Goal: Information Seeking & Learning: Find specific fact

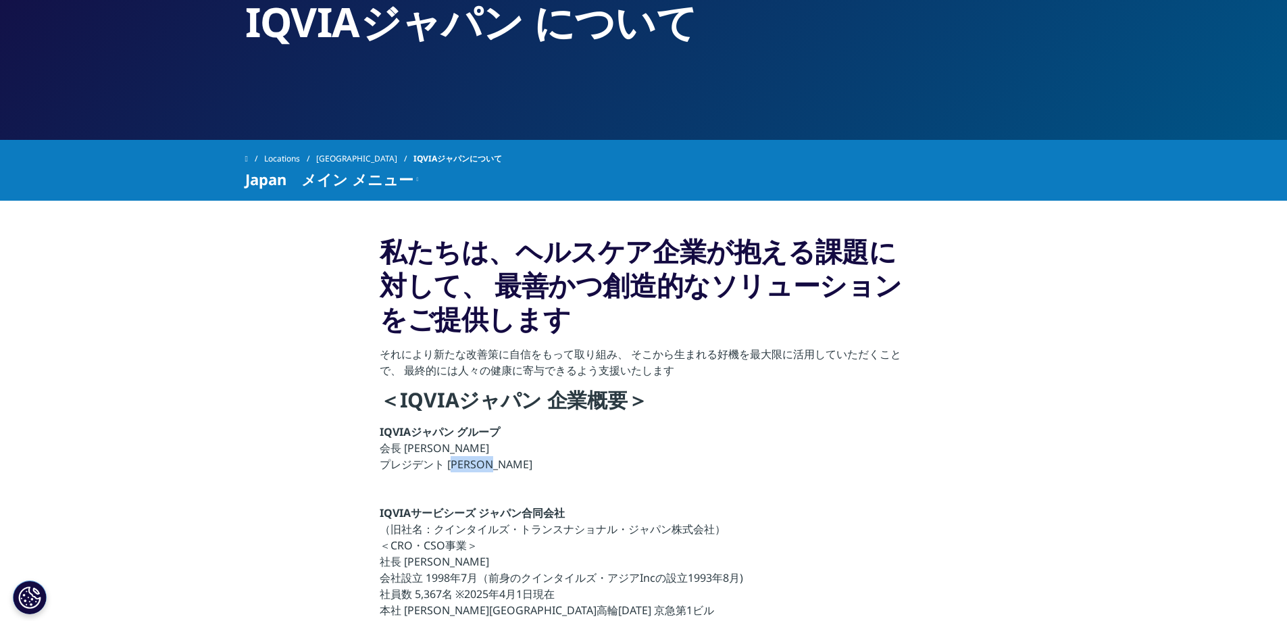
drag, startPoint x: 503, startPoint y: 462, endPoint x: 449, endPoint y: 462, distance: 54.7
click at [449, 462] on p "IQVIAジャパン グループ 会長 [PERSON_NAME] プレジデント [PERSON_NAME]" at bounding box center [644, 452] width 528 height 57
copy p "[PERSON_NAME]"
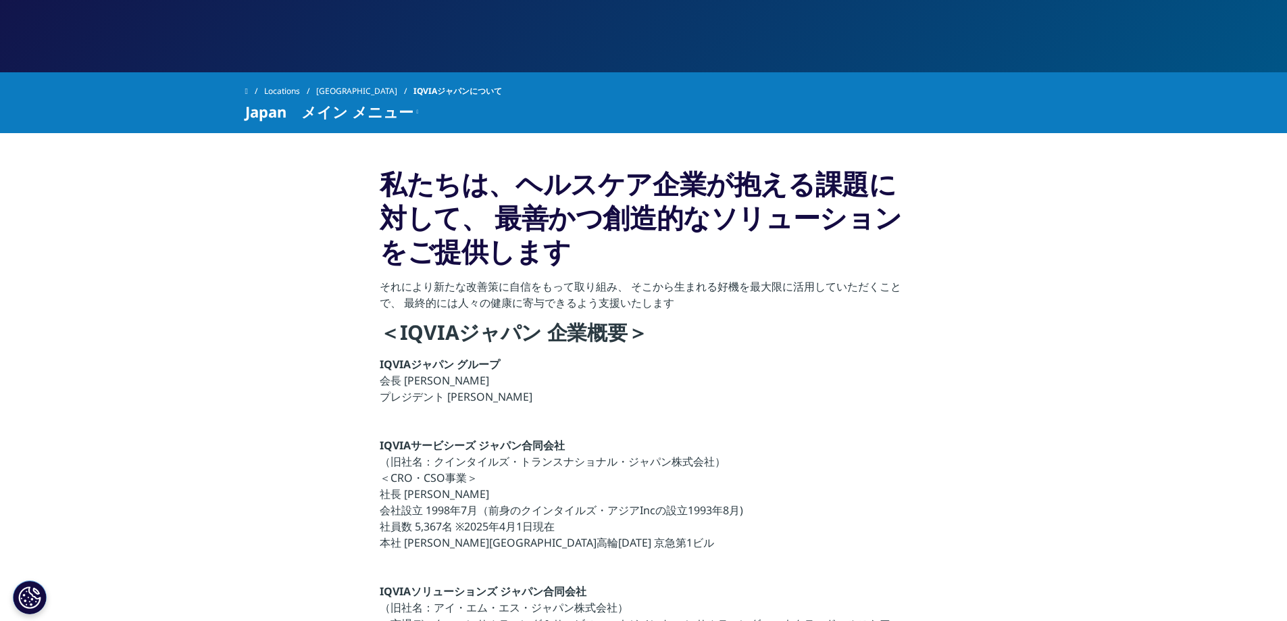
click at [432, 510] on p "IQVIAサービシーズ ジャパン合同会社 （旧社名：クインタイルズ・トランスナショナル・ジャパン株式会社） ＜CRO・CSO事業＞ 社長 [PERSON_NA…" at bounding box center [644, 498] width 528 height 122
drag, startPoint x: 426, startPoint y: 510, endPoint x: 474, endPoint y: 507, distance: 48.1
click at [474, 507] on p "IQVIAサービシーズ ジャパン合同会社 （旧社名：クインタイルズ・トランスナショナル・ジャパン株式会社） ＜CRO・CSO事業＞ 社長 [PERSON_NA…" at bounding box center [644, 498] width 528 height 122
copy p "[DATE]"
drag, startPoint x: 416, startPoint y: 526, endPoint x: 446, endPoint y: 524, distance: 29.8
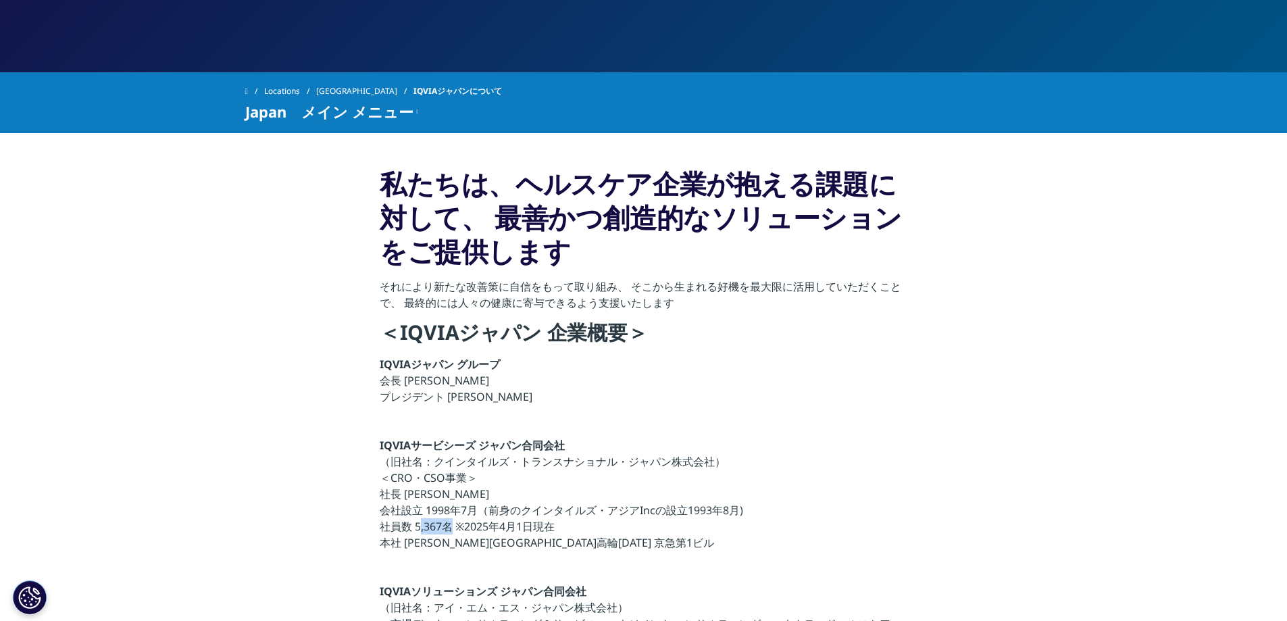
click at [446, 524] on p "IQVIAサービシーズ ジャパン合同会社 （旧社名：クインタイルズ・トランスナショナル・ジャパン株式会社） ＜CRO・CSO事業＞ 社長 [PERSON_NA…" at bounding box center [644, 498] width 528 height 122
copy p "5,367"
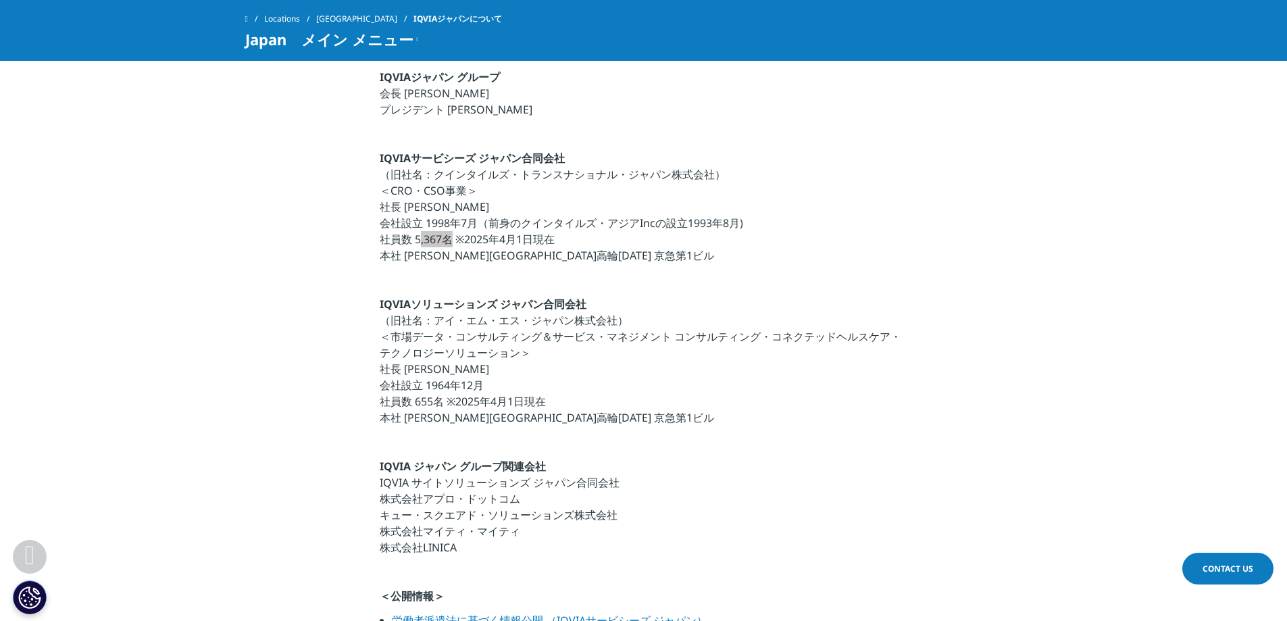
scroll to position [405, 0]
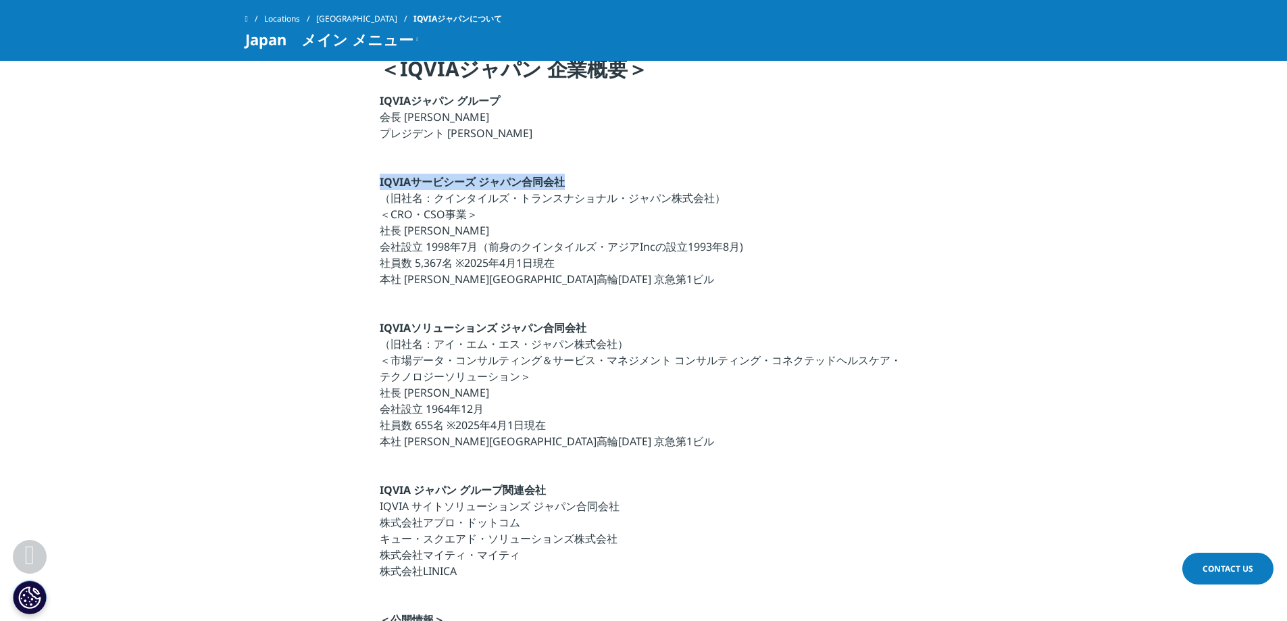
drag, startPoint x: 601, startPoint y: 180, endPoint x: 378, endPoint y: 178, distance: 223.0
click at [378, 178] on section "私たちは、ヘルスケア企業が抱える課題に対して、 最善かつ創造的なソリューションをご提供します それにより新たな改善策に自信をもって取り組み、 そこから生まれる…" at bounding box center [643, 342] width 1287 height 944
copy strong "IQVIAサービシーズ ジャパン合同会社"
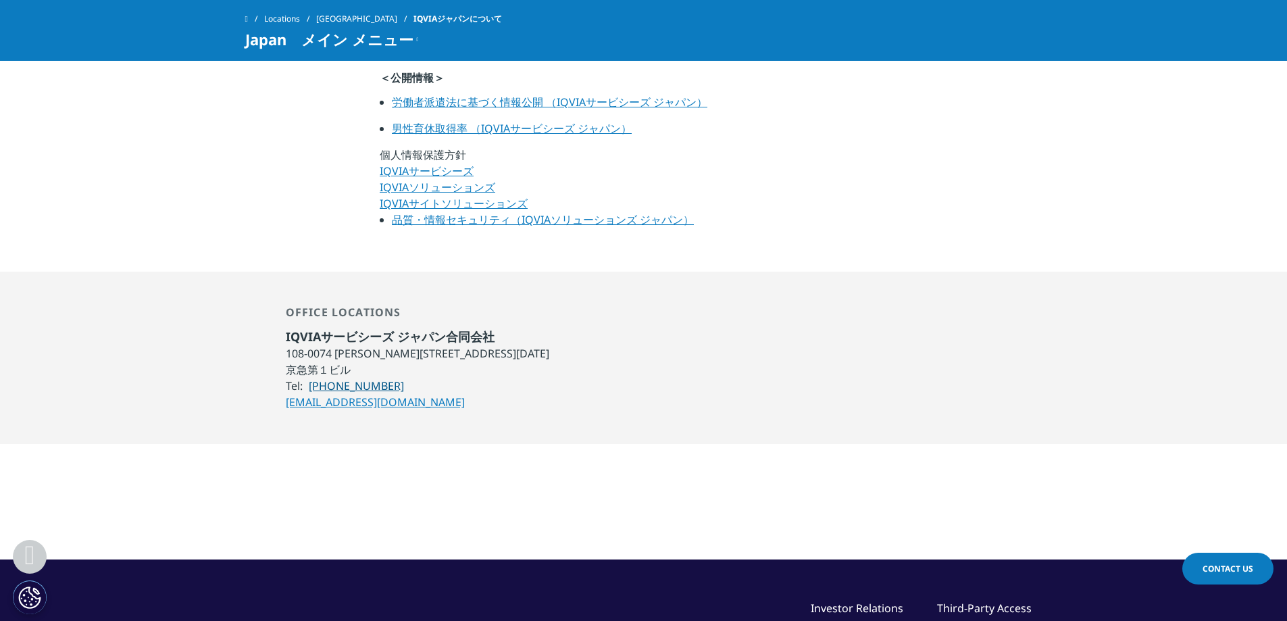
scroll to position [1014, 0]
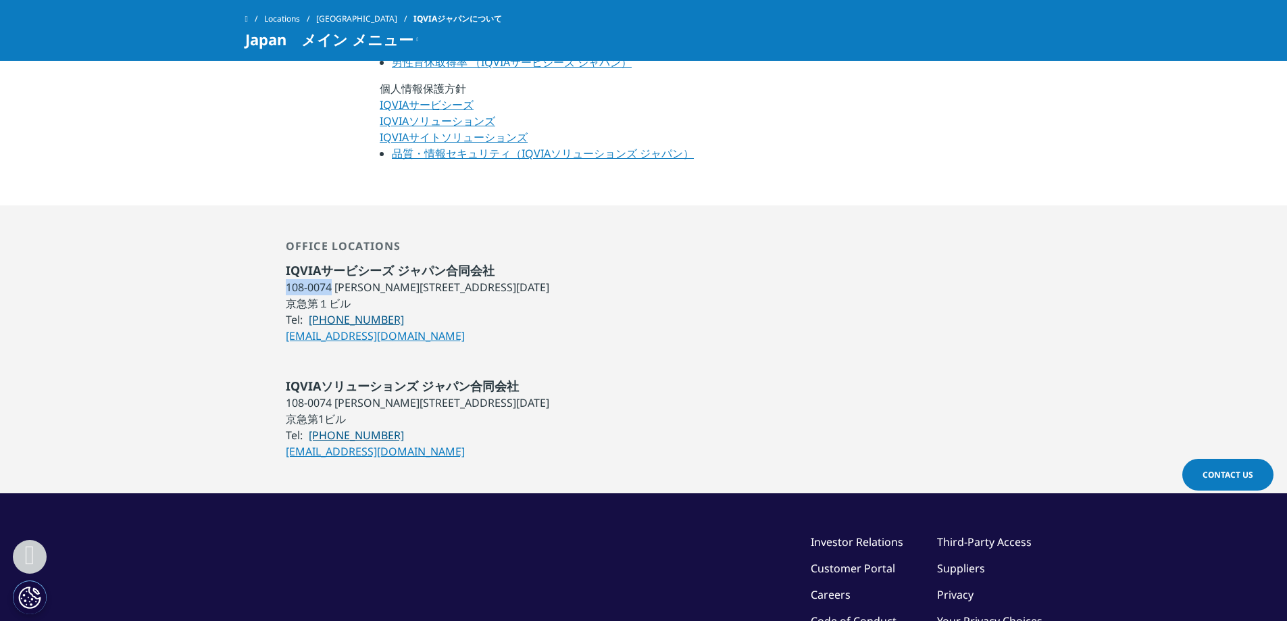
drag, startPoint x: 332, startPoint y: 285, endPoint x: 284, endPoint y: 284, distance: 48.0
click at [284, 284] on div "Office locations IQVIAサービシーズ ジャパン合同会社 [STREET_ADDRESS][PERSON_NAME][DATE] [GEOG…" at bounding box center [643, 291] width 797 height 105
copy li "108-0074"
